Goal: Obtain resource: Download file/media

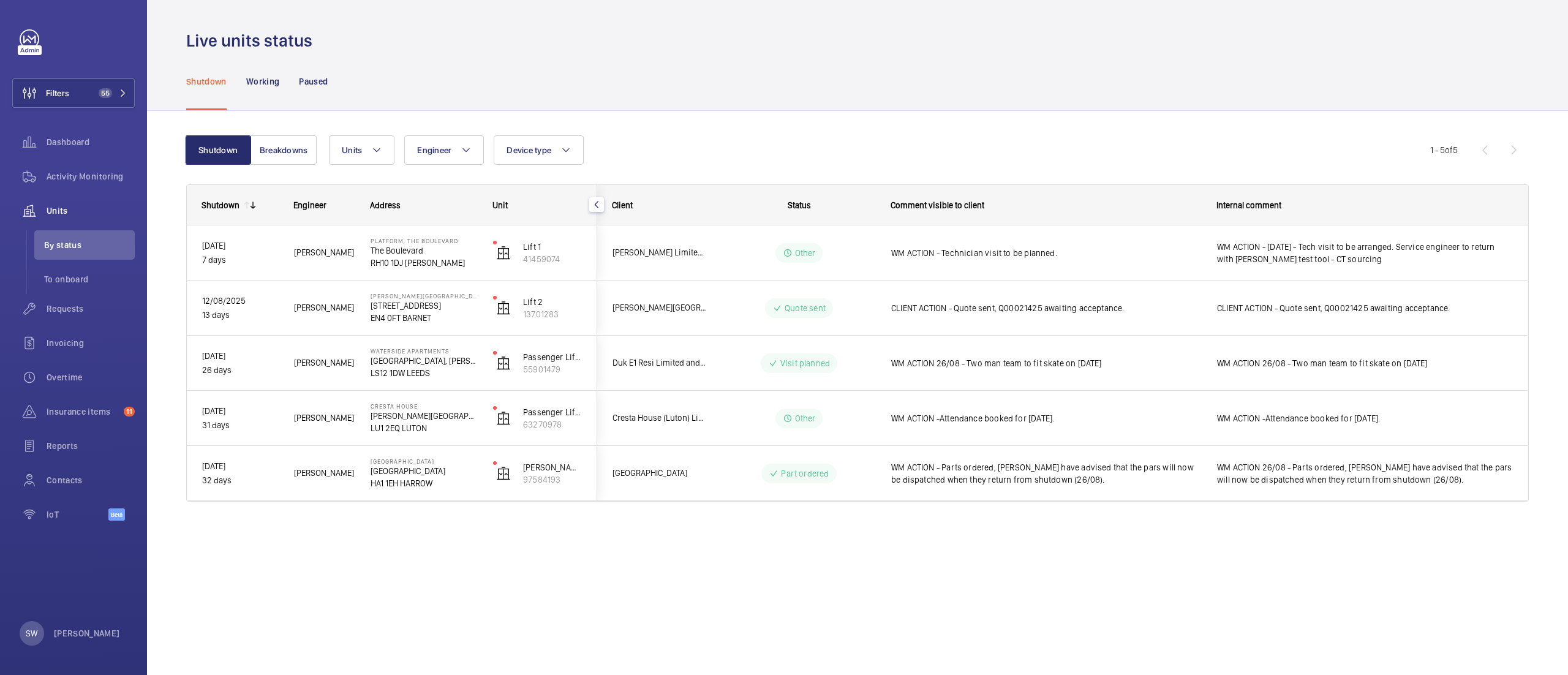
drag, startPoint x: 110, startPoint y: 97, endPoint x: 339, endPoint y: 61, distance: 231.8
click at [339, 61] on mat-sidenav-content "Filters 55 Dashboard Activity Monitoring Units By status To onboard Requests In…" at bounding box center [784, 338] width 1568 height 675
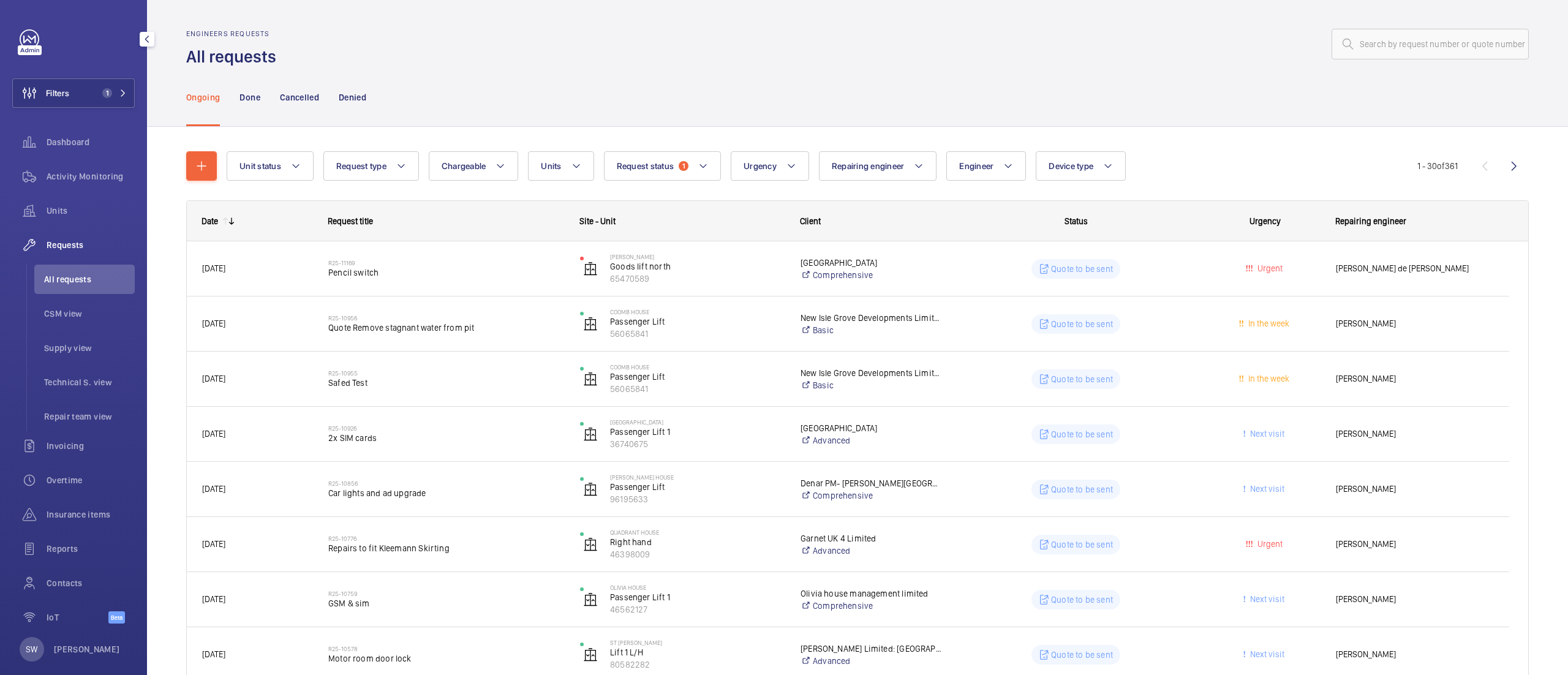
click at [60, 100] on span "Filters" at bounding box center [41, 93] width 56 height 30
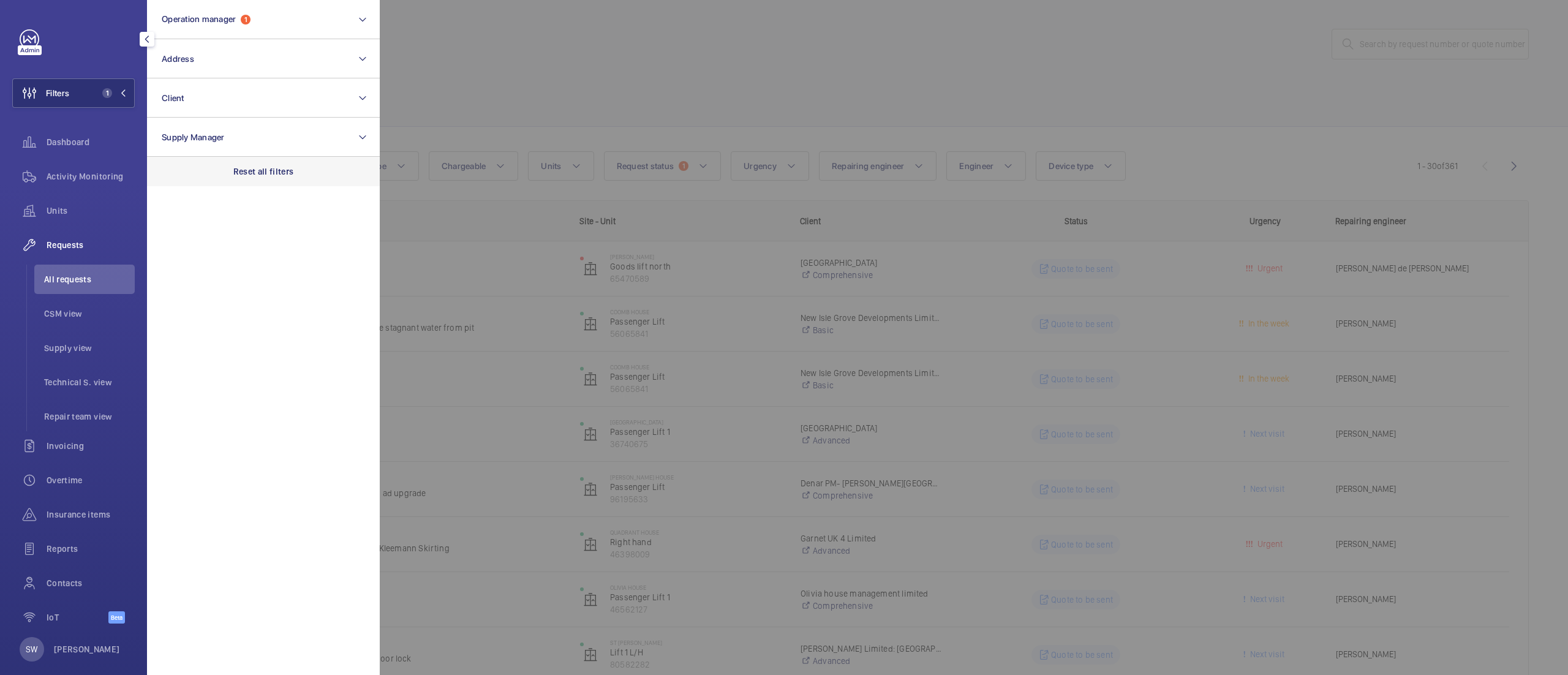
click at [348, 177] on div "Reset all filters" at bounding box center [263, 172] width 233 height 30
drag, startPoint x: 239, startPoint y: 100, endPoint x: 245, endPoint y: 107, distance: 9.2
click at [241, 100] on button "Client" at bounding box center [263, 98] width 233 height 39
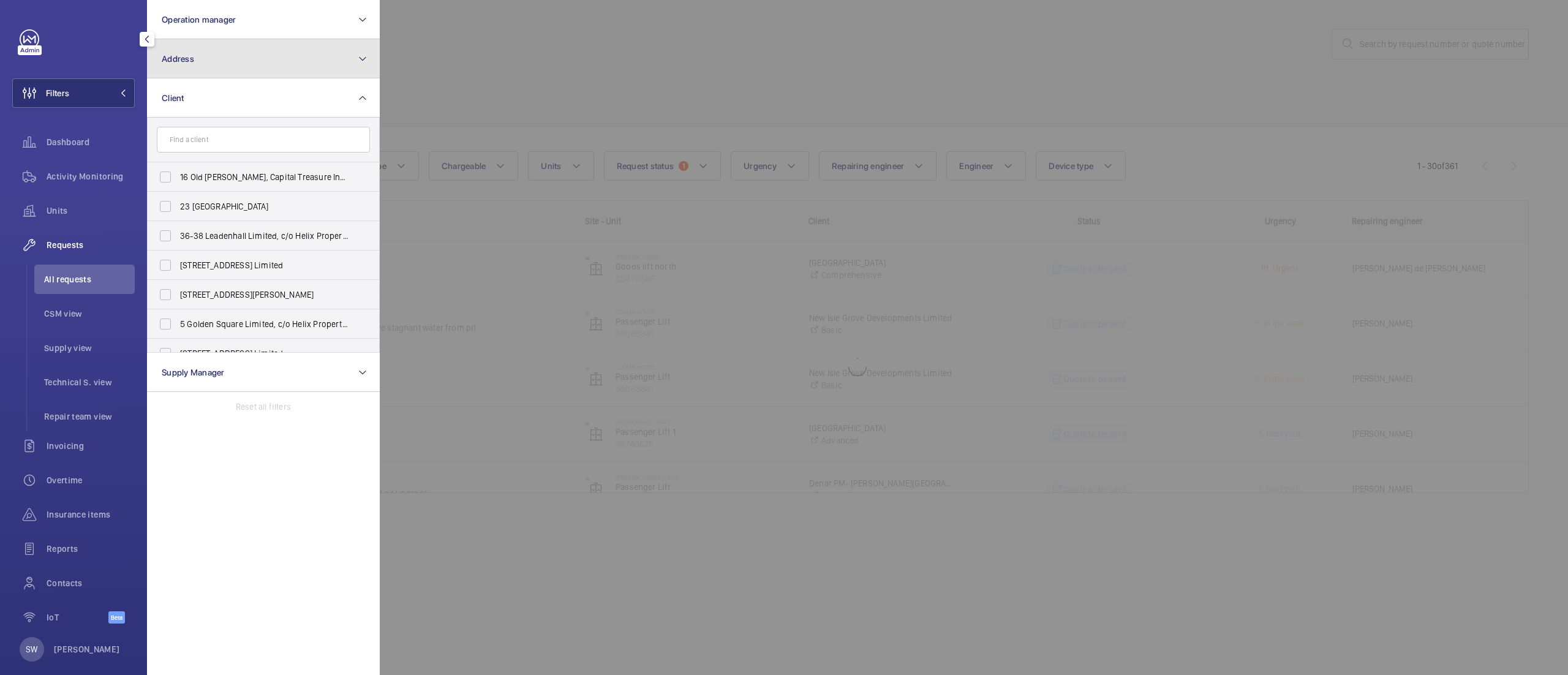
click at [260, 56] on button "Address" at bounding box center [263, 58] width 233 height 39
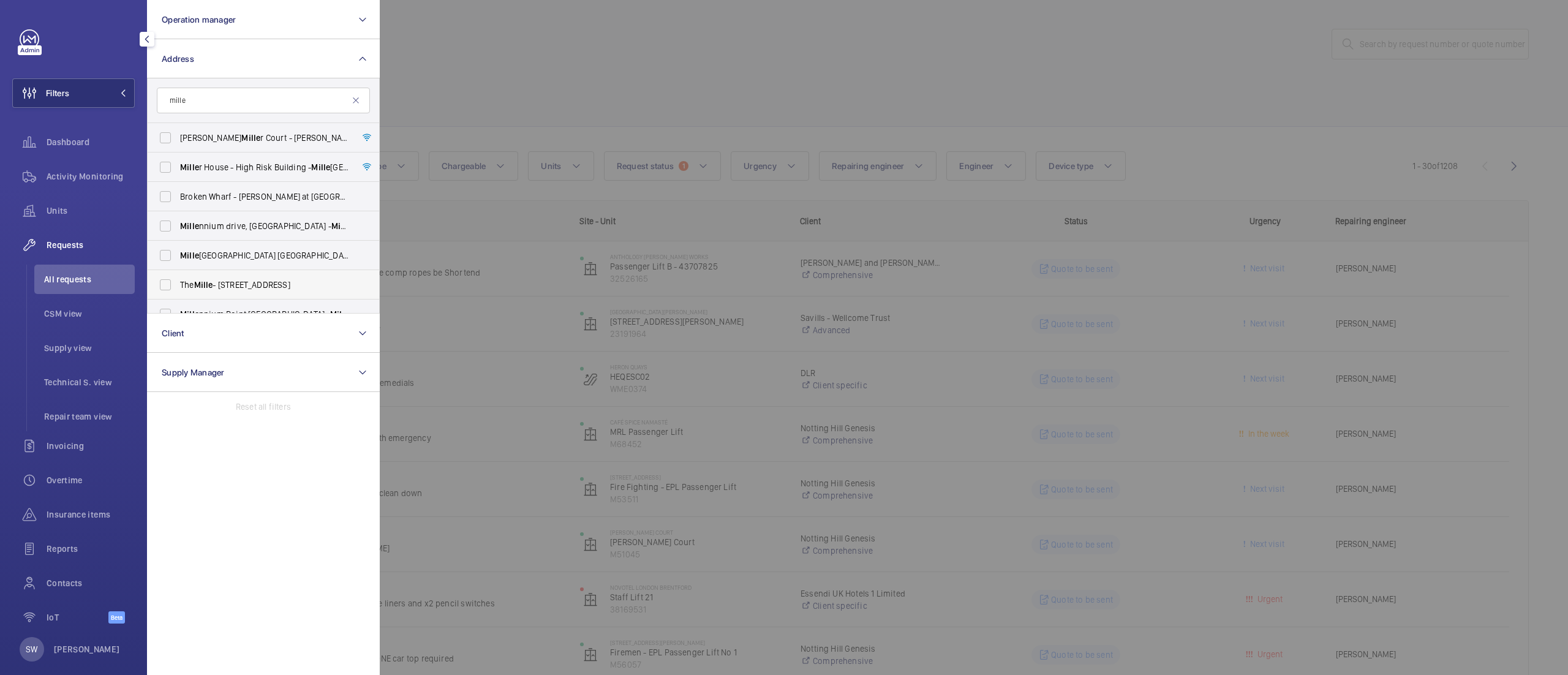
type input "mille"
click at [261, 274] on label "The Mille - [STREET_ADDRESS]" at bounding box center [254, 285] width 213 height 30
click at [177, 274] on input "The Mille - [STREET_ADDRESS]" at bounding box center [166, 285] width 25 height 25
checkbox input "true"
click at [722, 63] on div at bounding box center [1164, 338] width 1568 height 675
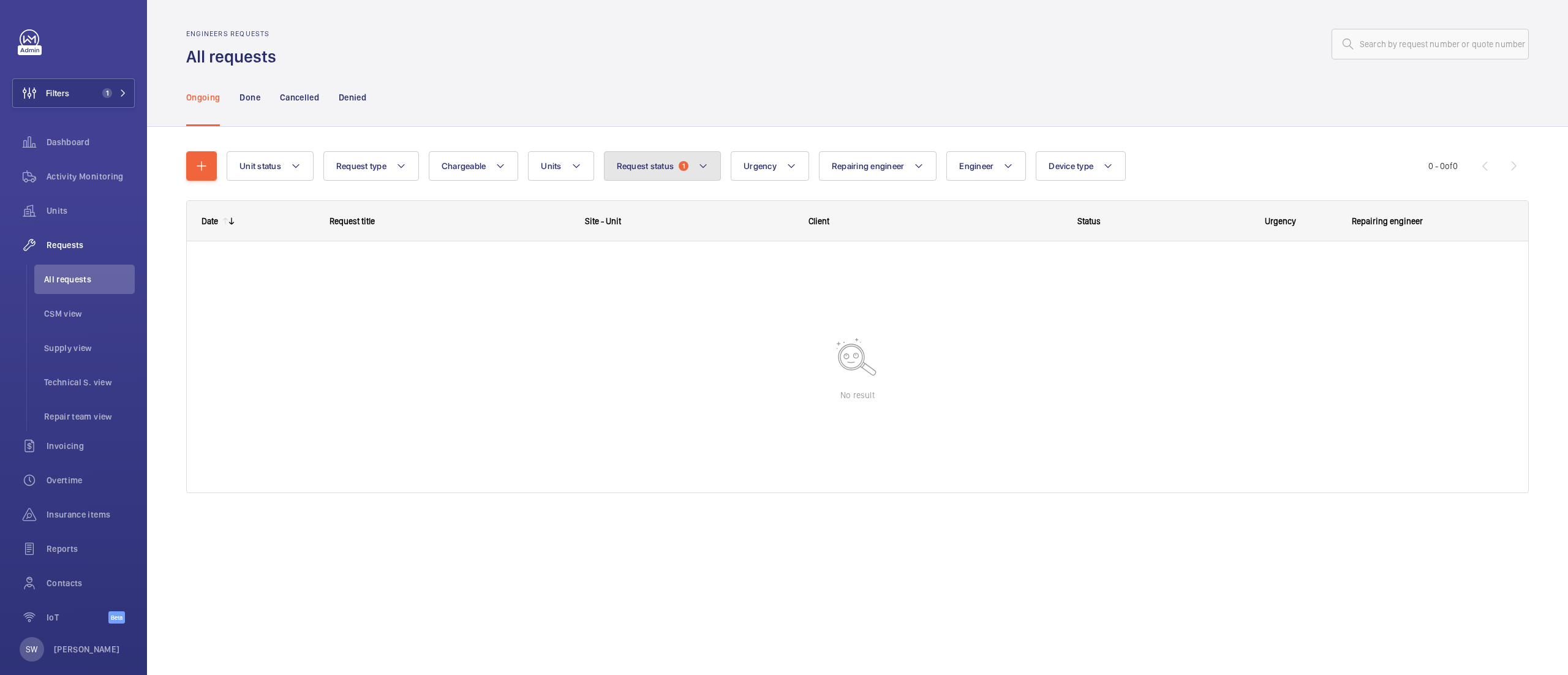
click at [681, 176] on button "Request status 1" at bounding box center [662, 166] width 117 height 30
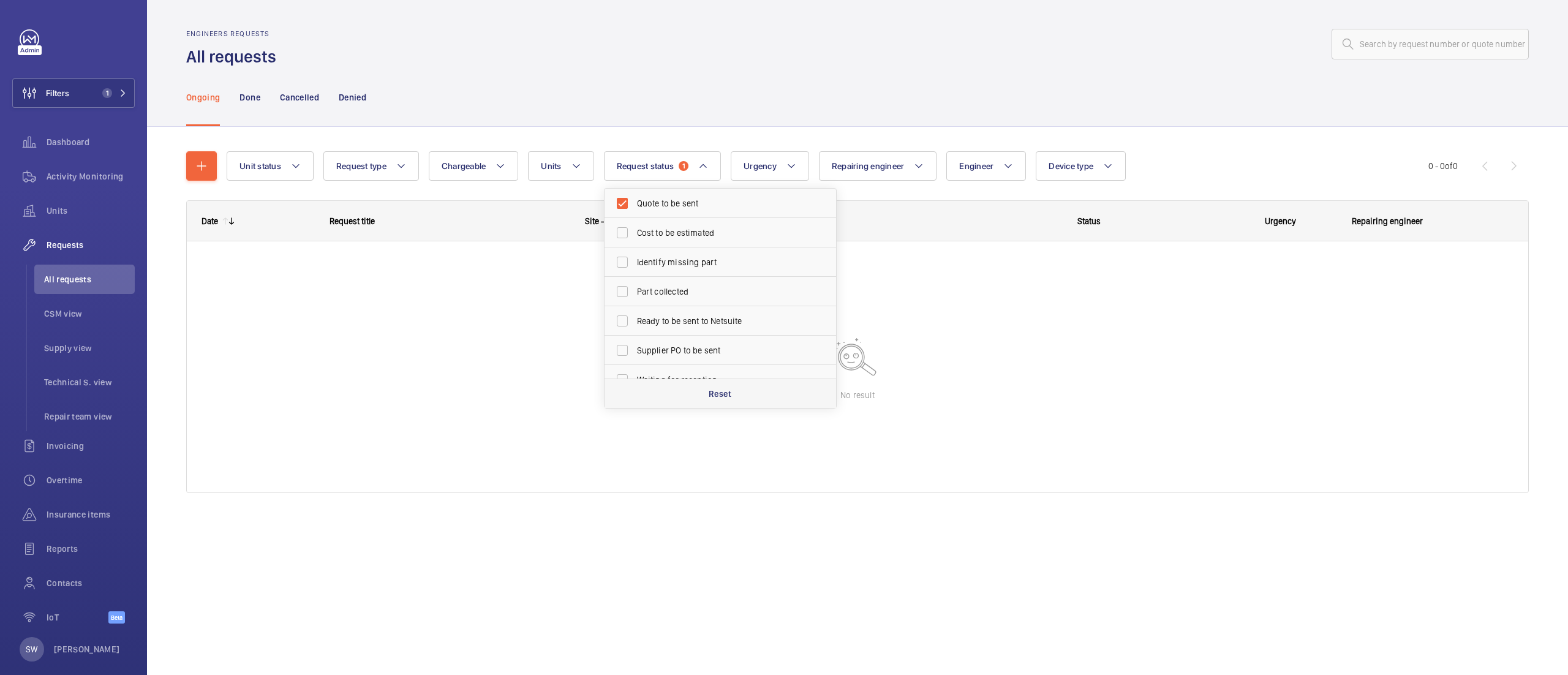
click at [729, 388] on p "Reset" at bounding box center [720, 394] width 23 height 12
checkbox input "false"
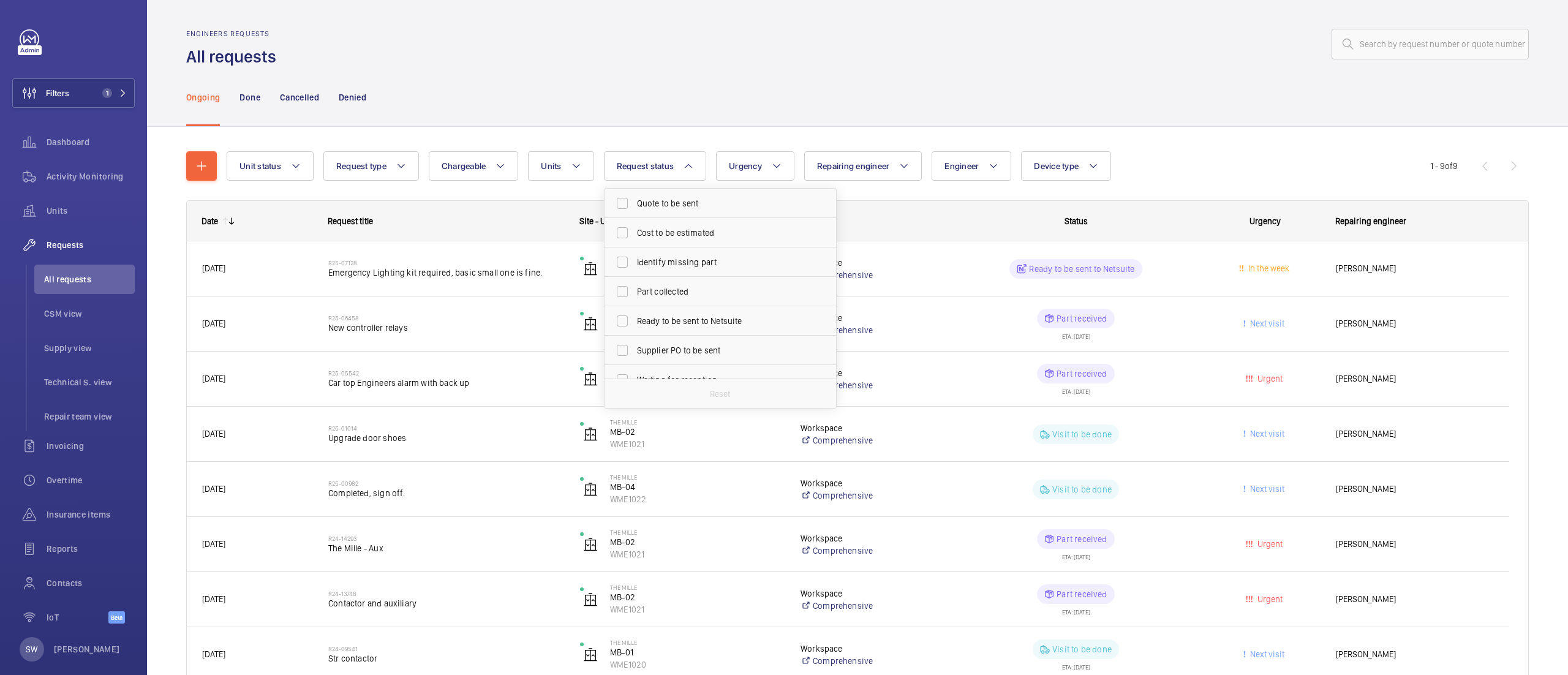
click at [554, 98] on div "Ongoing Done Cancelled Denied" at bounding box center [857, 97] width 1342 height 58
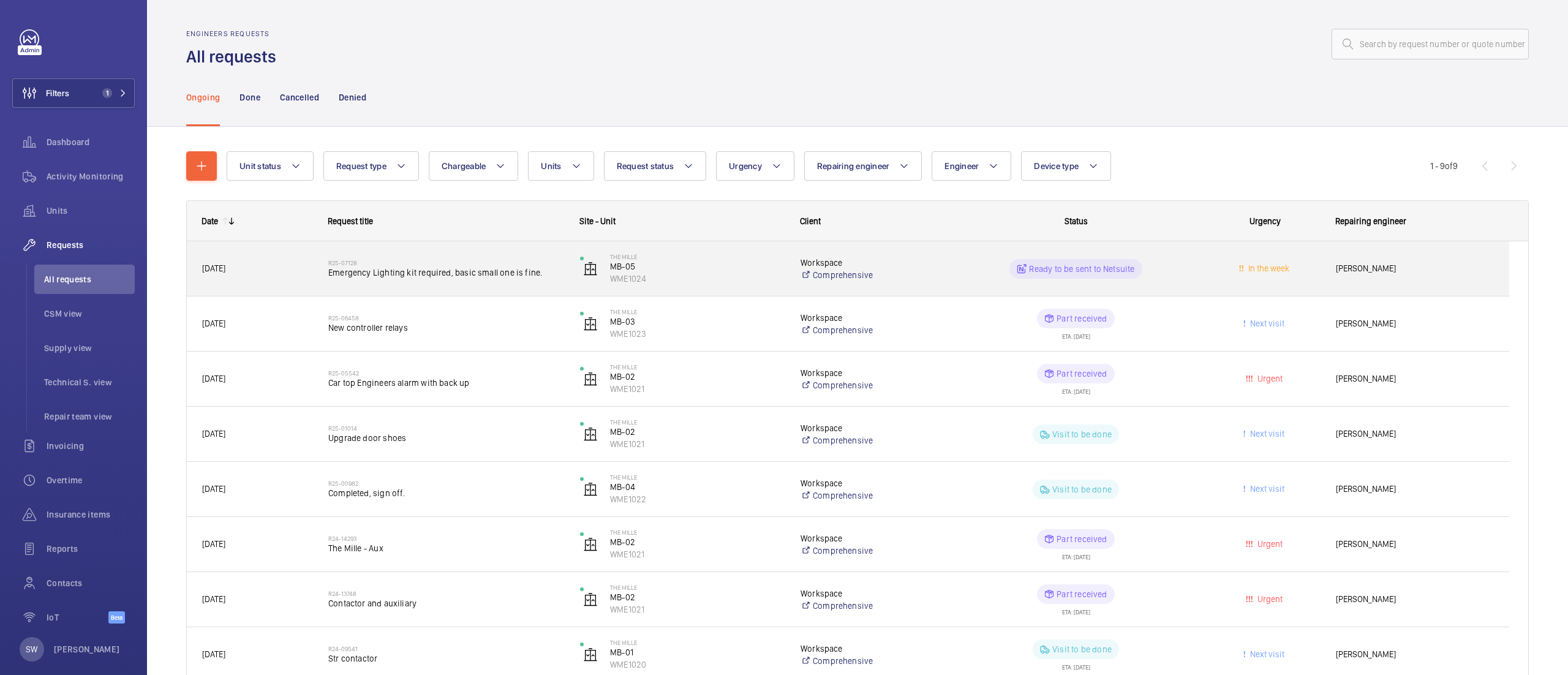
click at [384, 270] on span "Emergency Lighting kit required, basic small one is fine." at bounding box center [446, 273] width 236 height 12
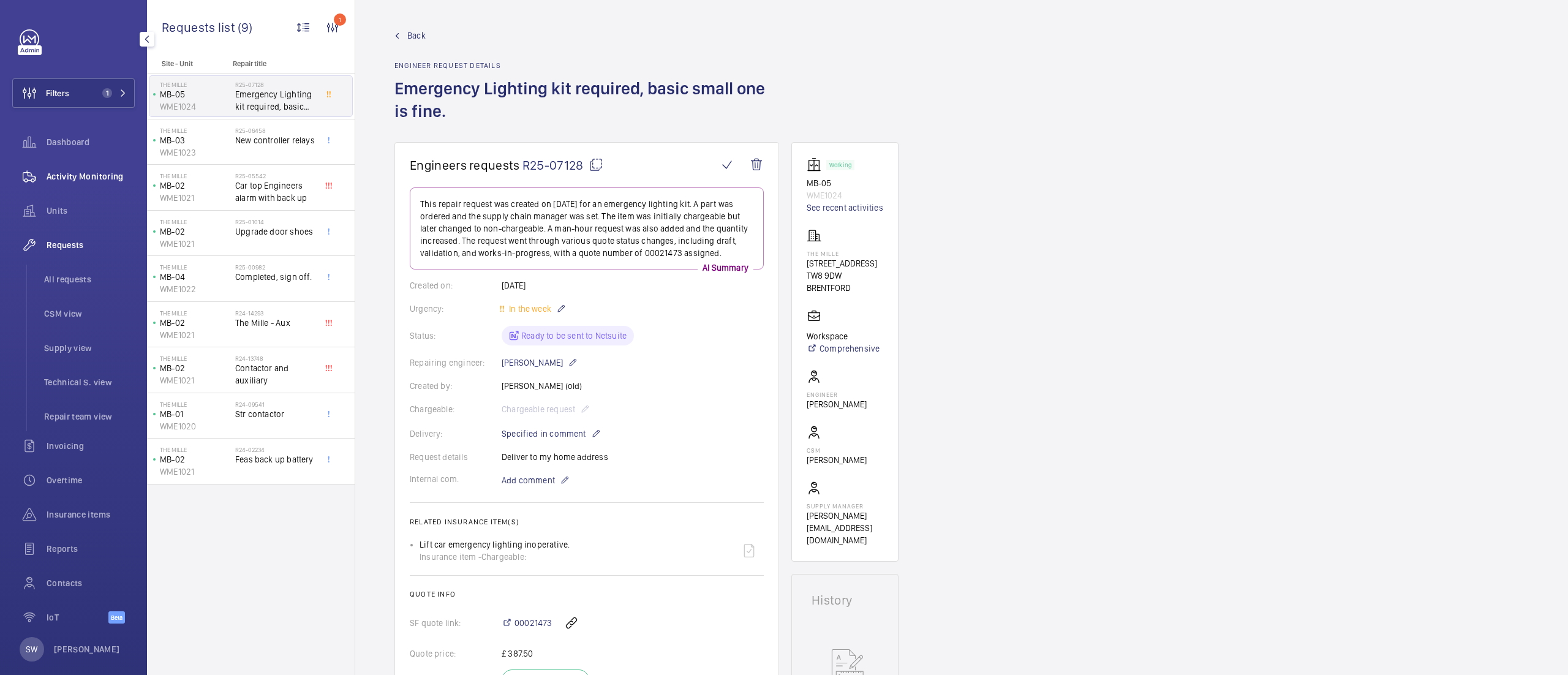
click at [86, 164] on div "Activity Monitoring" at bounding box center [74, 177] width 122 height 30
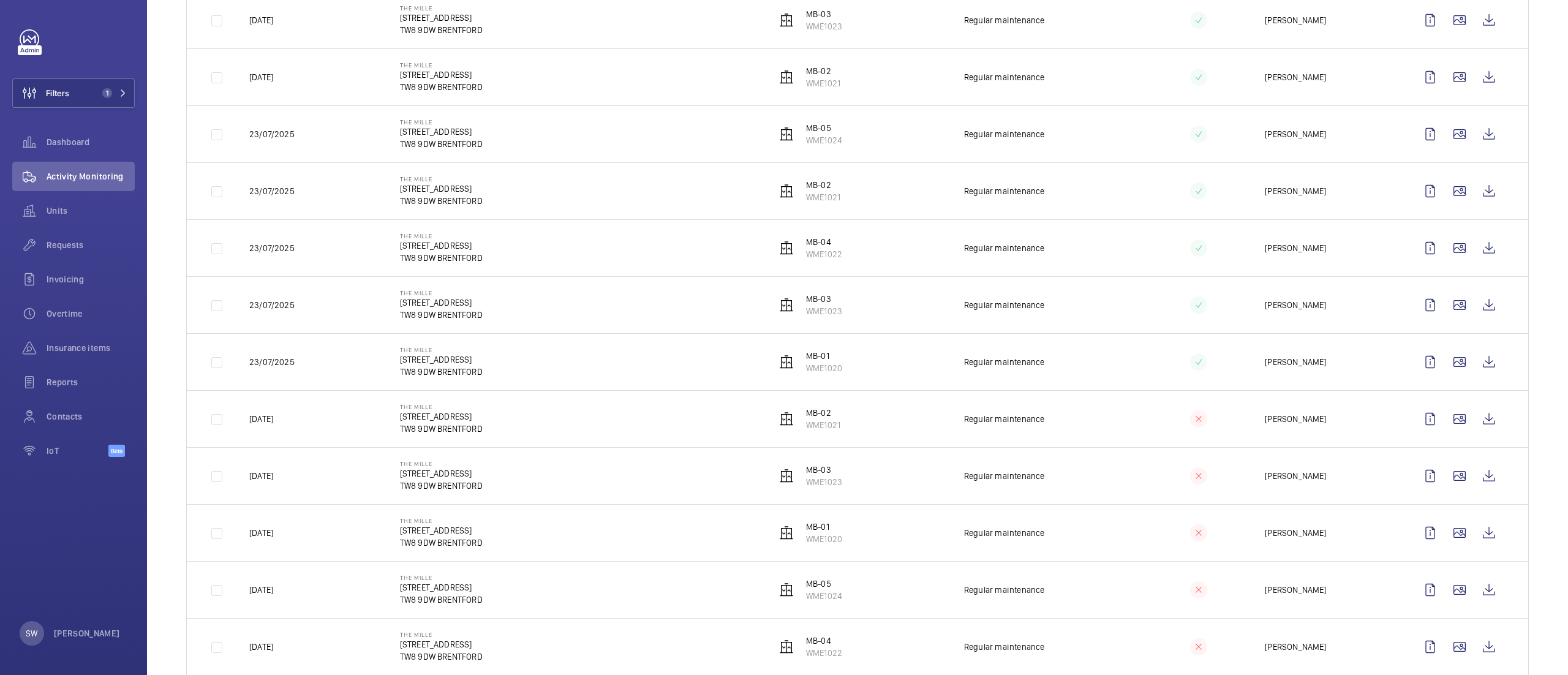
scroll to position [413, 0]
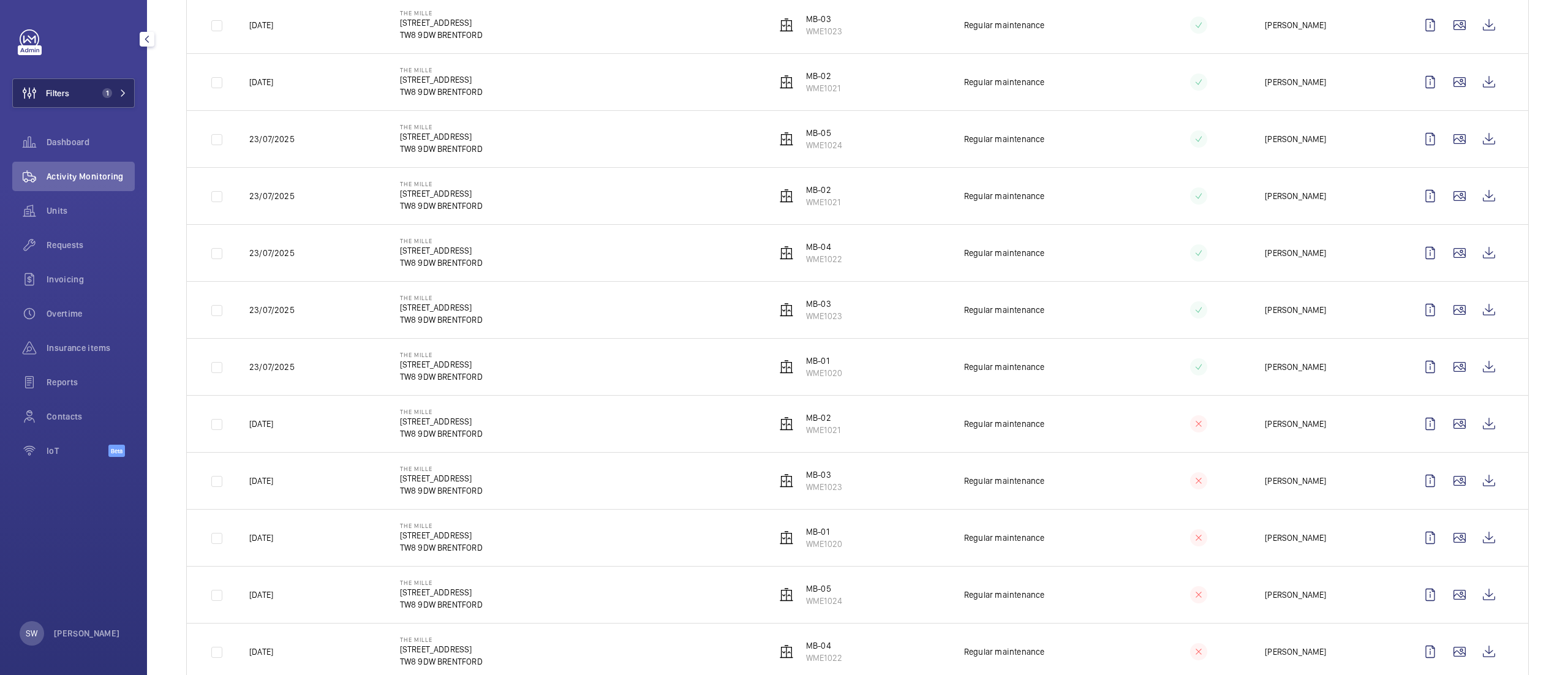
click at [78, 92] on button "Filters 1" at bounding box center [74, 93] width 122 height 30
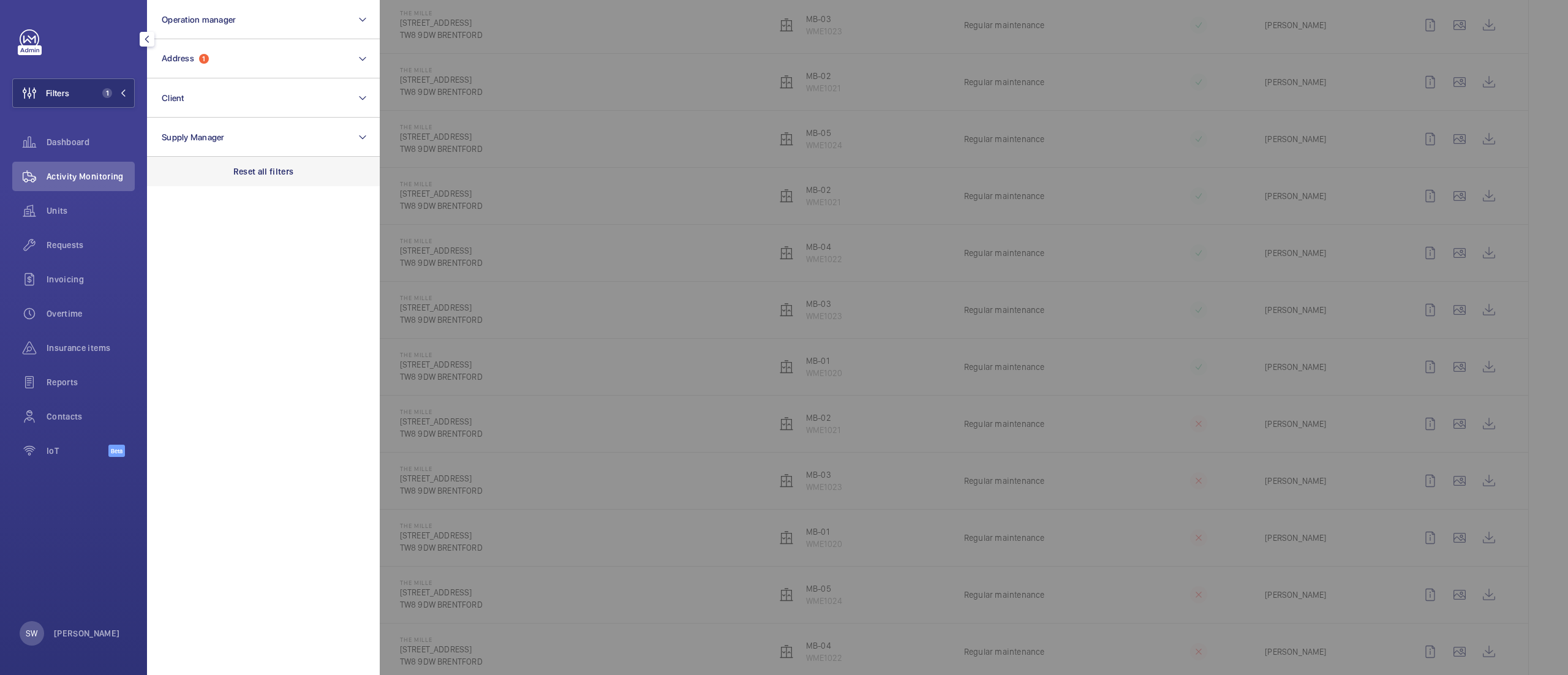
click at [258, 159] on div "Reset all filters" at bounding box center [263, 172] width 233 height 30
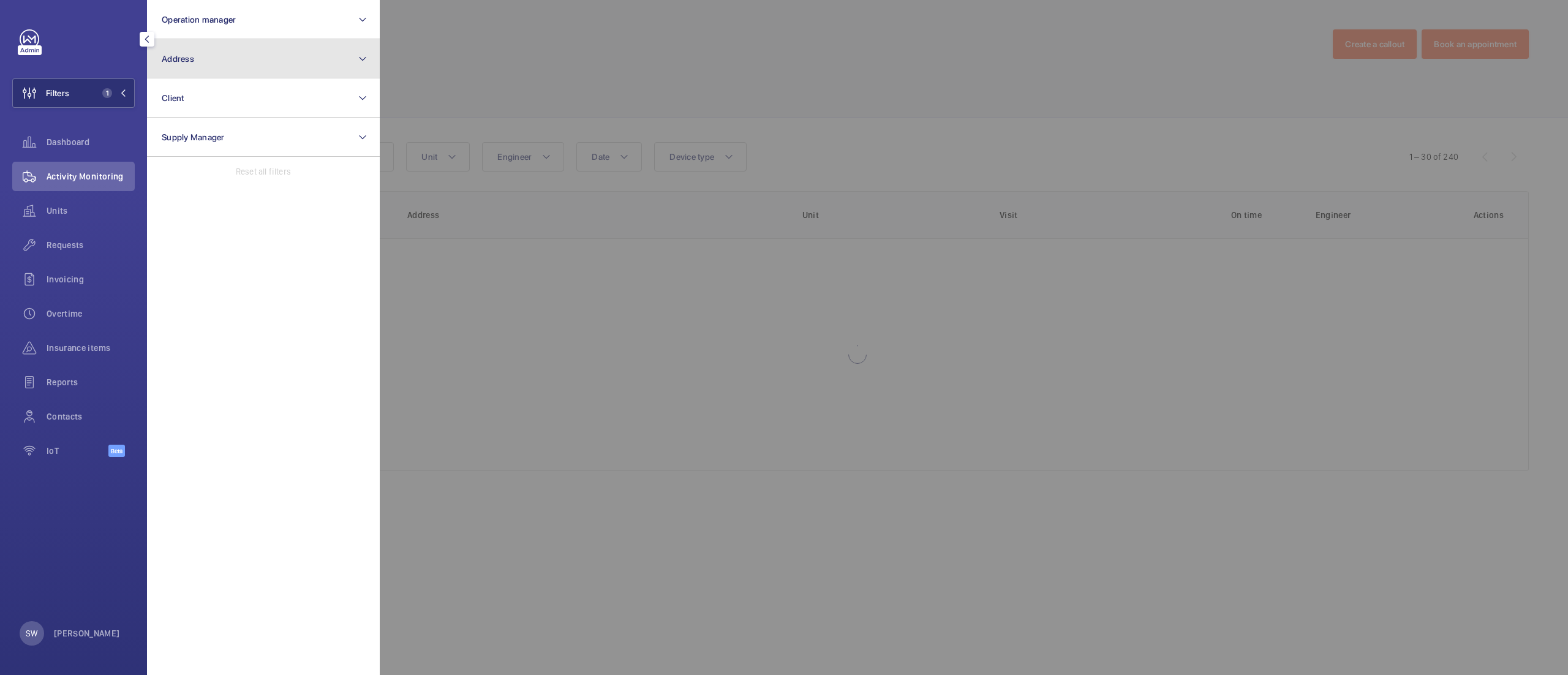
click at [222, 59] on button "Address" at bounding box center [263, 58] width 233 height 39
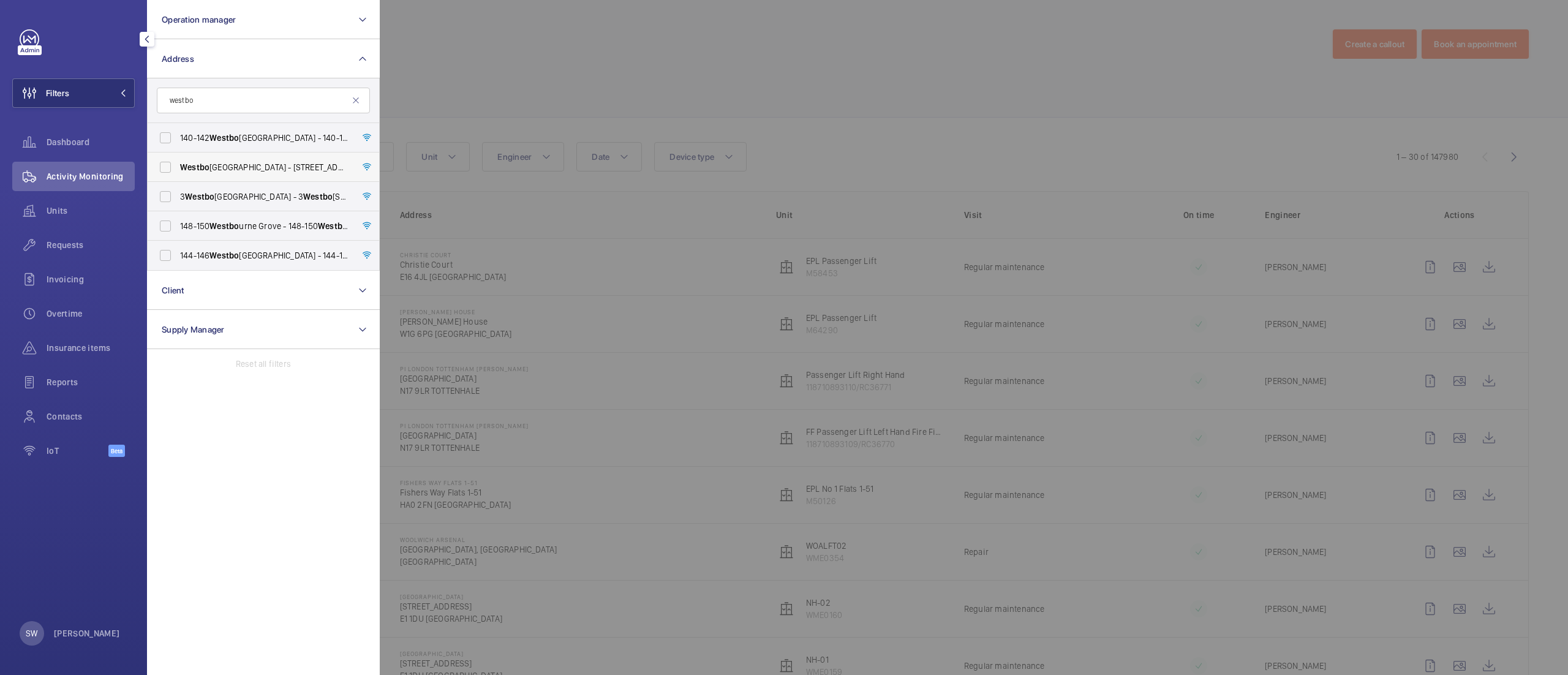
type input "westbo"
click at [290, 164] on span "[GEOGRAPHIC_DATA] - [STREET_ADDRESS]" at bounding box center [264, 168] width 169 height 12
click at [177, 164] on input "[GEOGRAPHIC_DATA] - [STREET_ADDRESS]" at bounding box center [166, 168] width 25 height 25
checkbox input "true"
click at [765, 93] on div at bounding box center [1164, 338] width 1568 height 675
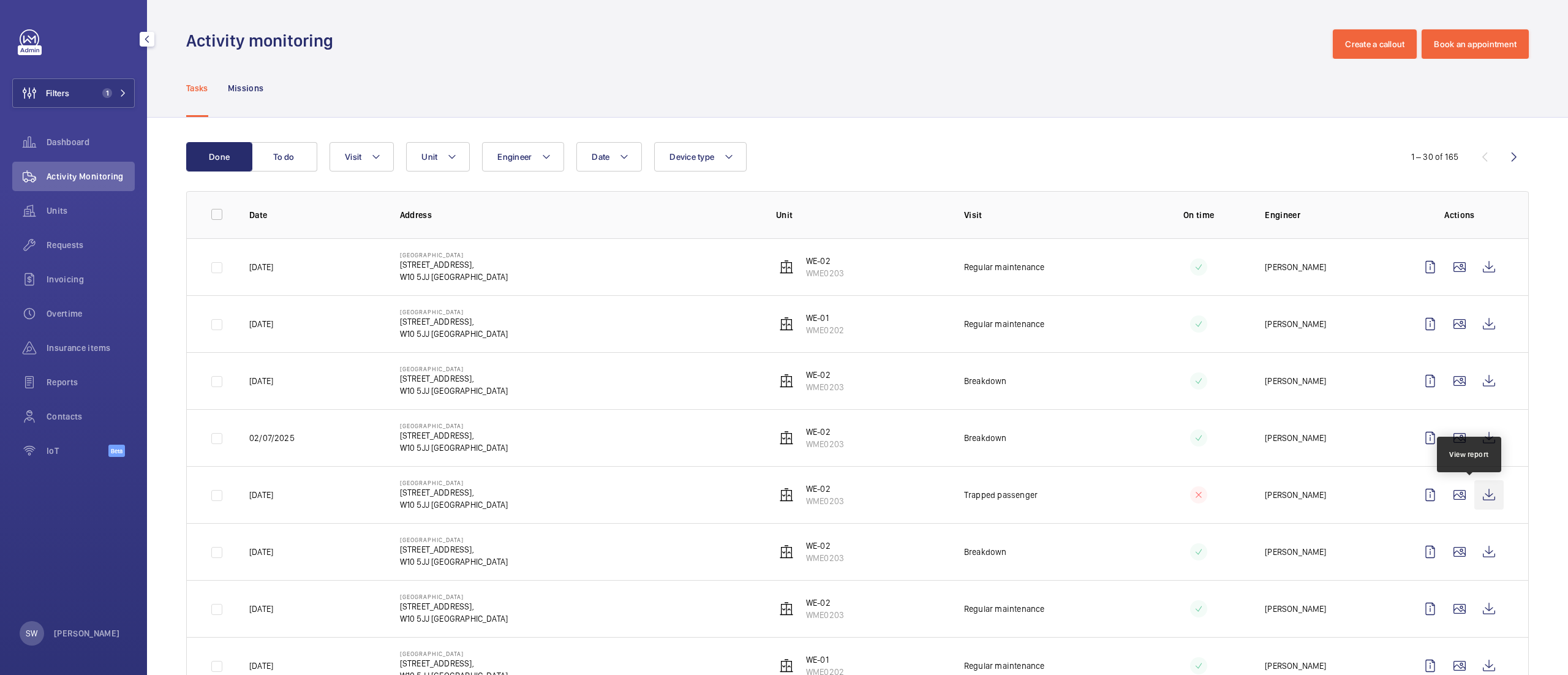
click at [1474, 499] on wm-front-icon-button at bounding box center [1489, 495] width 30 height 30
click at [1474, 433] on wm-front-icon-button at bounding box center [1489, 438] width 30 height 30
click at [1474, 380] on wm-front-icon-button at bounding box center [1489, 381] width 30 height 30
click at [1474, 381] on wm-front-icon-button at bounding box center [1489, 381] width 30 height 30
click at [1474, 556] on wm-front-icon-button at bounding box center [1489, 552] width 30 height 30
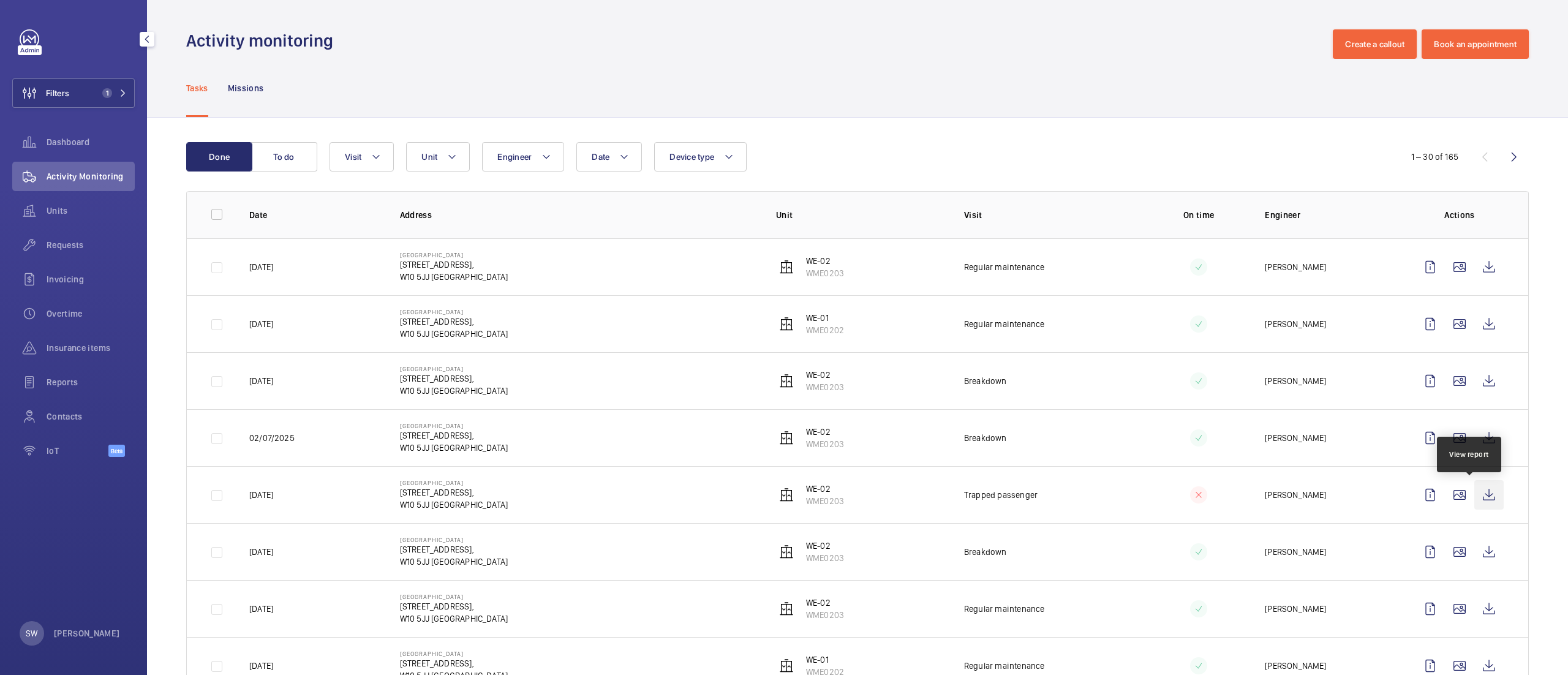
click at [1476, 490] on wm-front-icon-button at bounding box center [1489, 495] width 30 height 30
click at [1474, 553] on wm-front-icon-button at bounding box center [1489, 552] width 30 height 30
click at [1474, 493] on wm-front-icon-button at bounding box center [1489, 495] width 30 height 30
click at [1474, 553] on wm-front-icon-button at bounding box center [1489, 552] width 30 height 30
click at [1474, 438] on wm-front-icon-button at bounding box center [1489, 438] width 30 height 30
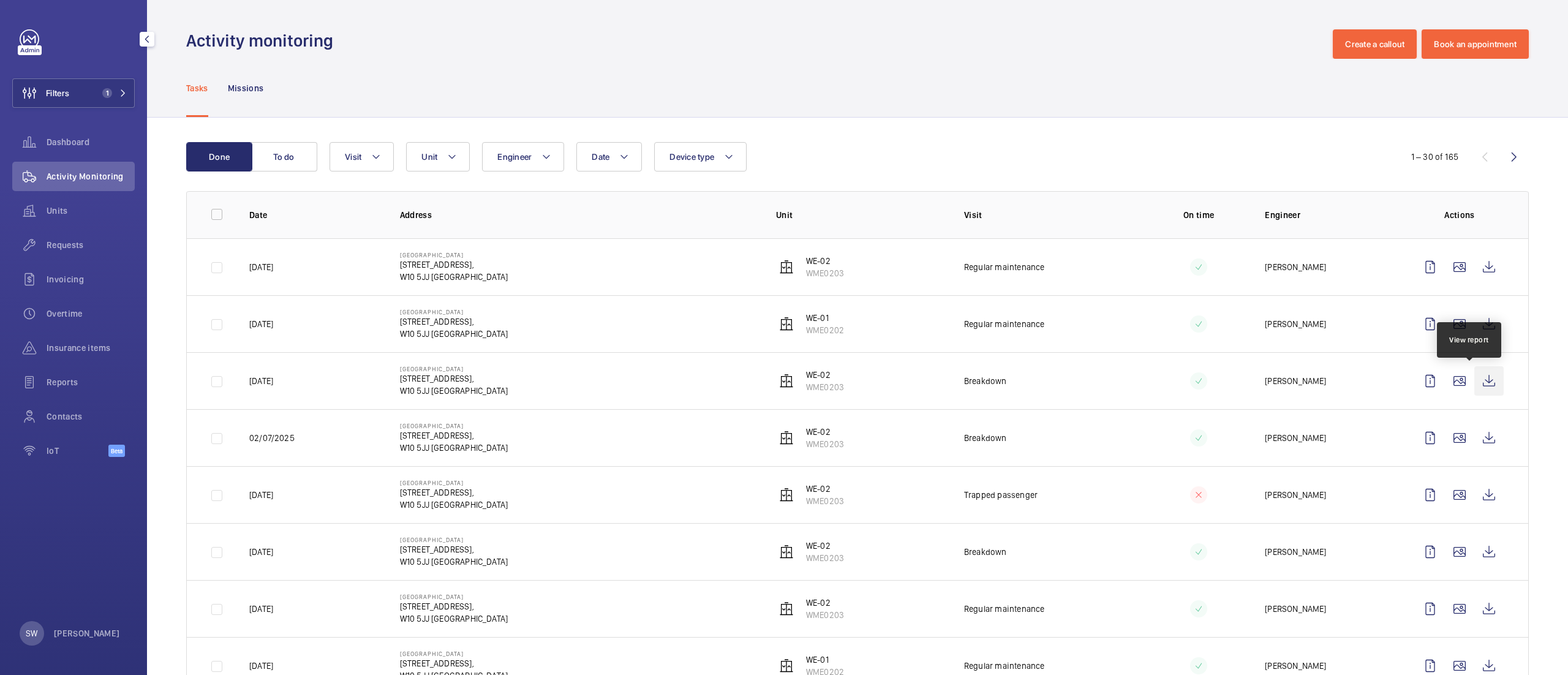
click at [1474, 384] on wm-front-icon-button at bounding box center [1489, 381] width 30 height 30
click at [71, 85] on button "Filters 1" at bounding box center [74, 93] width 122 height 30
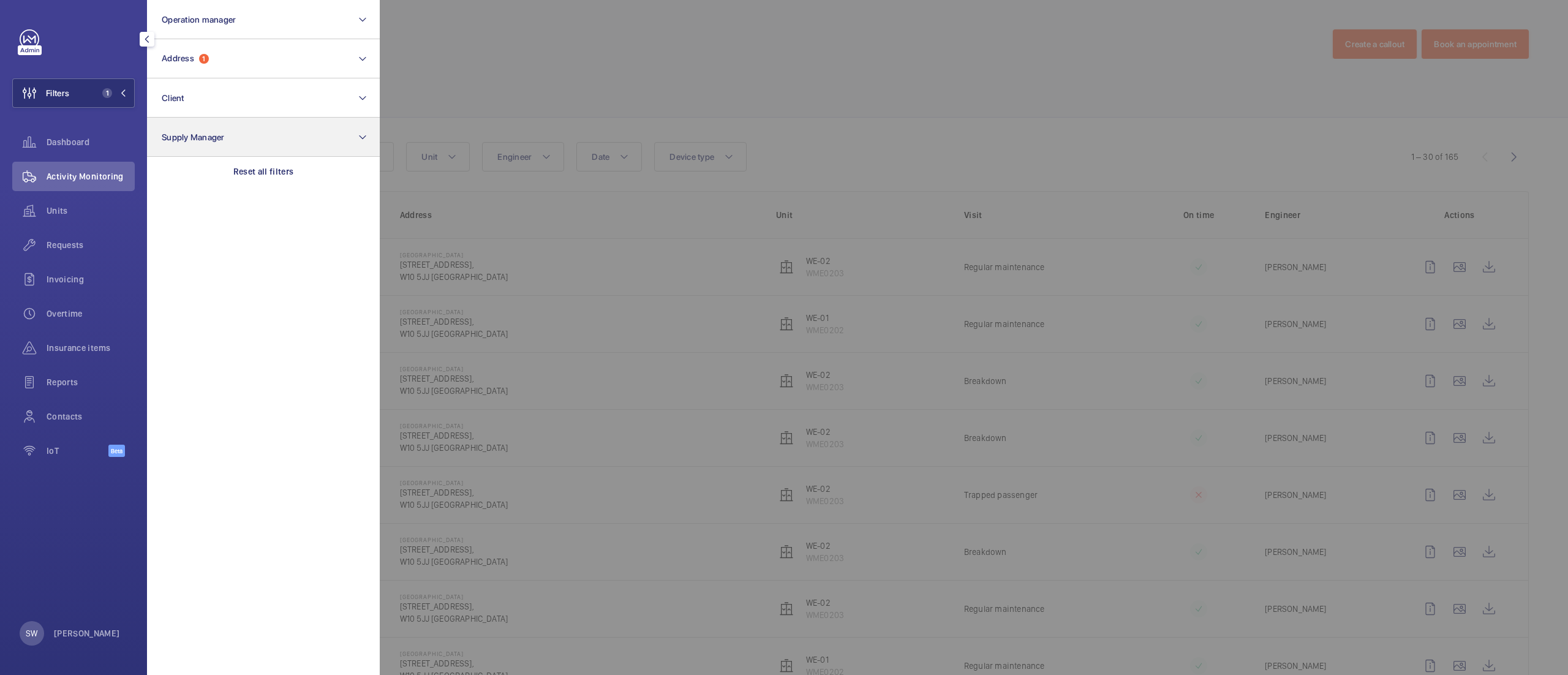
click at [306, 181] on div "Reset all filters" at bounding box center [263, 172] width 233 height 30
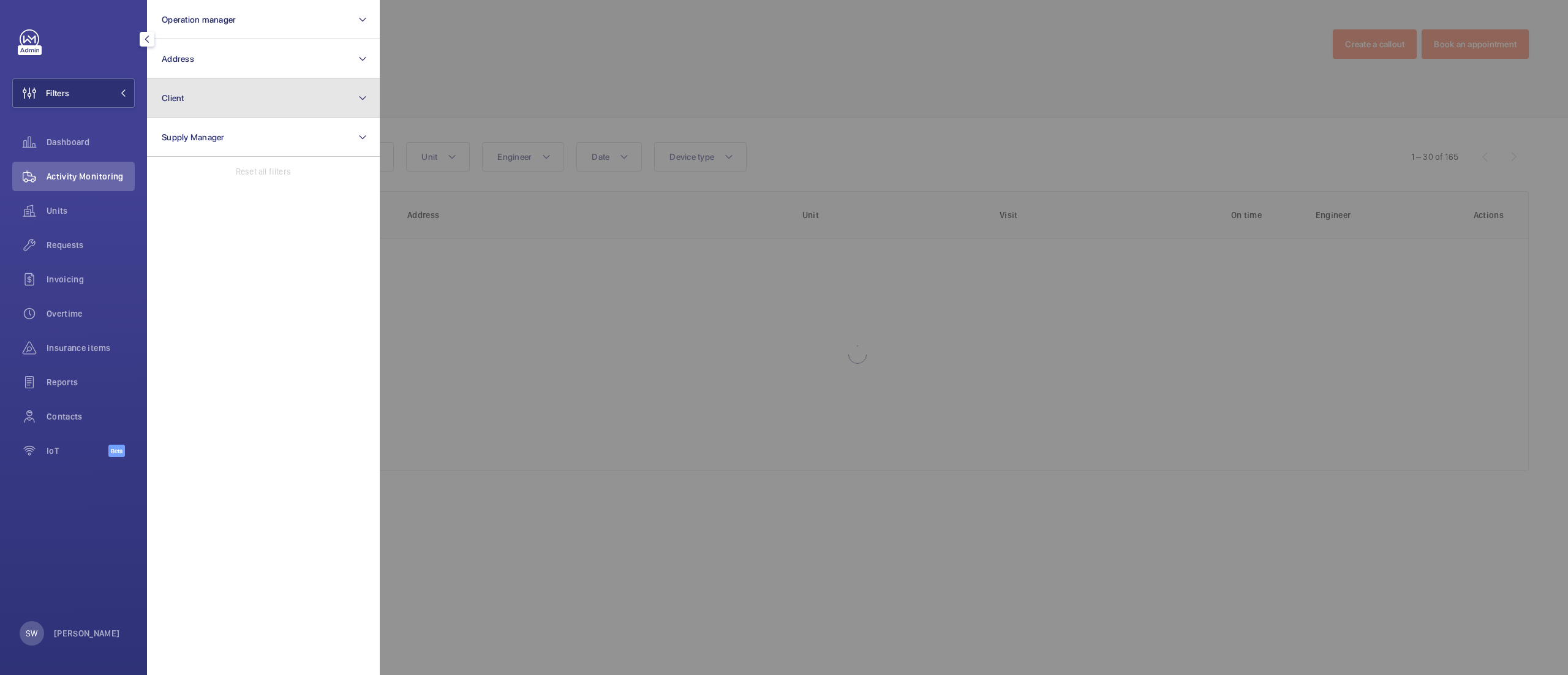
click at [248, 103] on button "Client" at bounding box center [263, 98] width 233 height 39
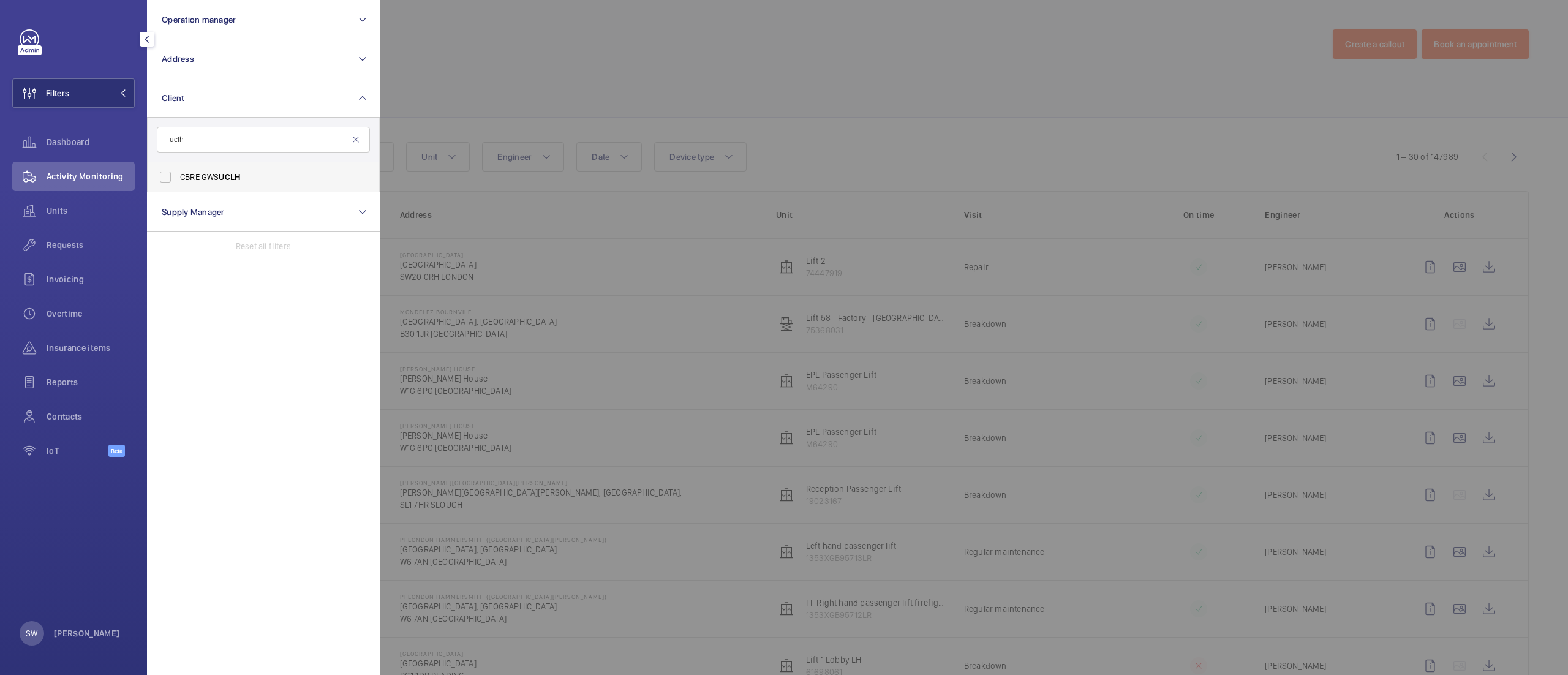
type input "uclh"
click at [199, 182] on span "CBRE GWS UCLH" at bounding box center [264, 177] width 169 height 12
click at [177, 182] on input "CBRE GWS UCLH" at bounding box center [166, 177] width 25 height 25
checkbox input "true"
click at [686, 87] on div at bounding box center [1164, 338] width 1568 height 675
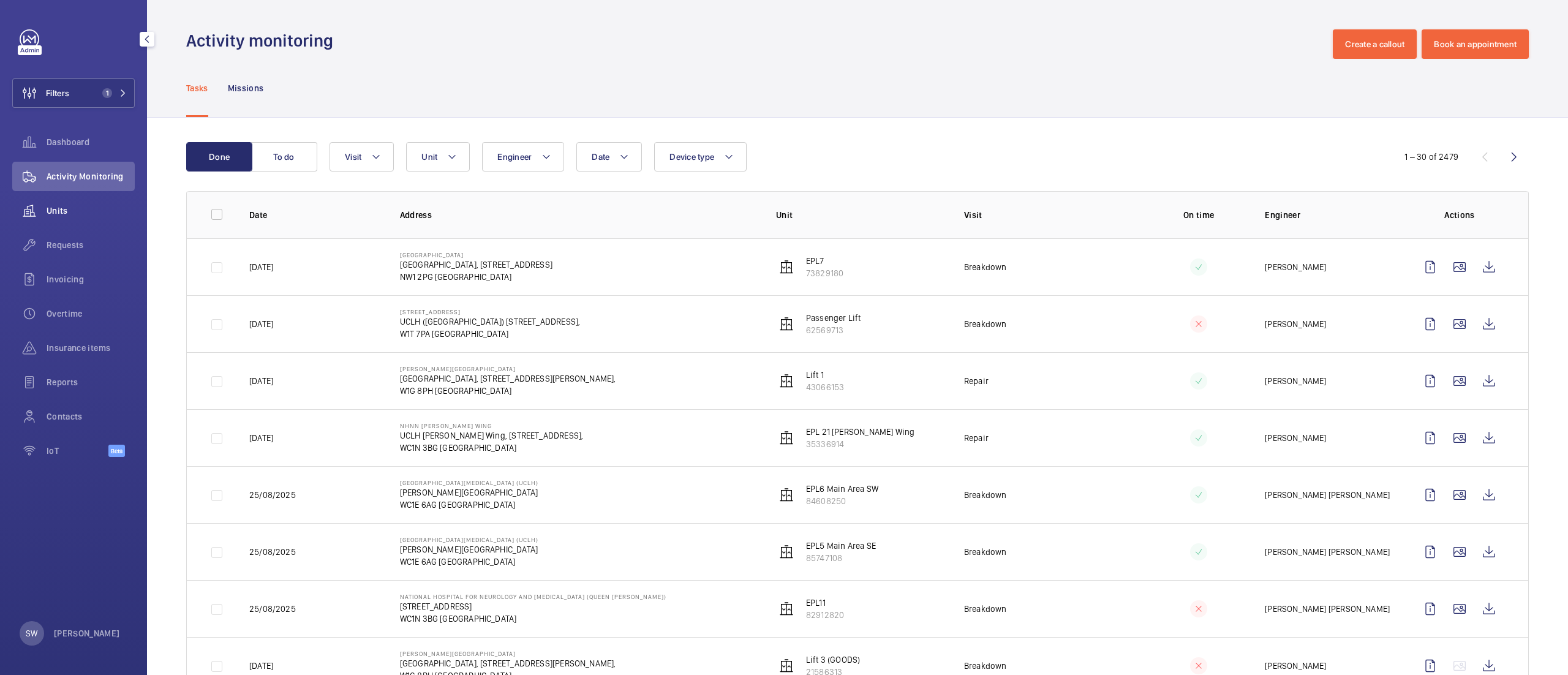
click at [48, 211] on span "Units" at bounding box center [90, 211] width 88 height 12
